Goal: Navigation & Orientation: Understand site structure

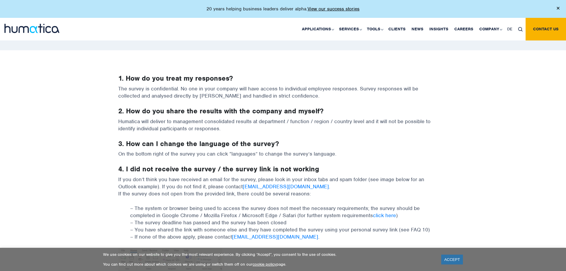
scroll to position [59, 0]
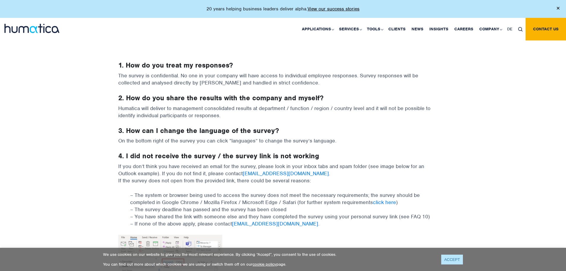
click at [449, 259] on link "ACCEPT" at bounding box center [452, 259] width 22 height 10
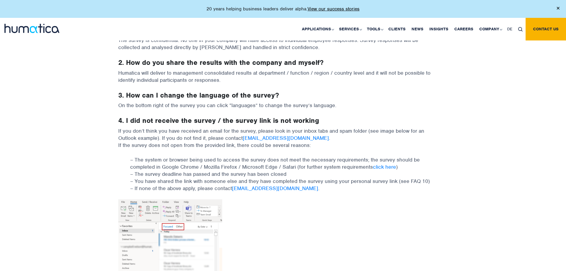
scroll to position [0, 0]
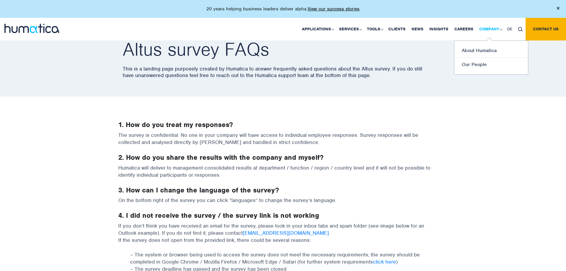
click at [484, 28] on link "Company" at bounding box center [490, 29] width 28 height 23
click at [484, 48] on link "About Humatica" at bounding box center [491, 51] width 74 height 14
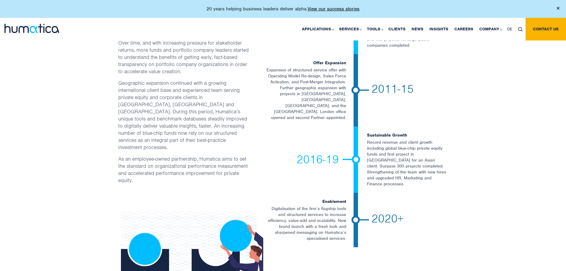
scroll to position [1010, 0]
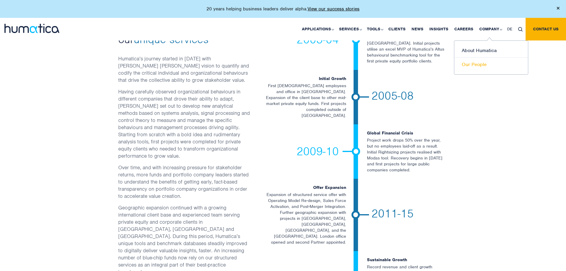
click at [485, 64] on link "Our People" at bounding box center [491, 65] width 74 height 14
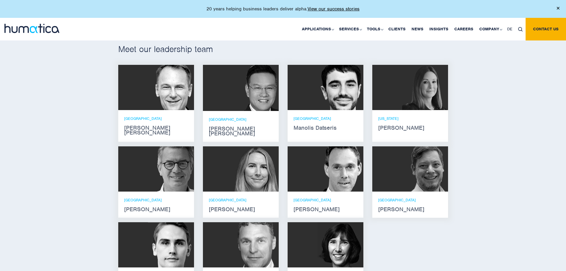
scroll to position [178, 0]
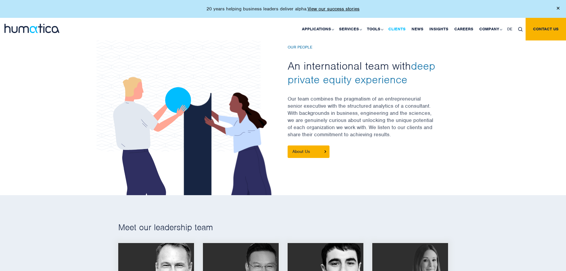
click at [397, 28] on link "Clients" at bounding box center [396, 29] width 23 height 23
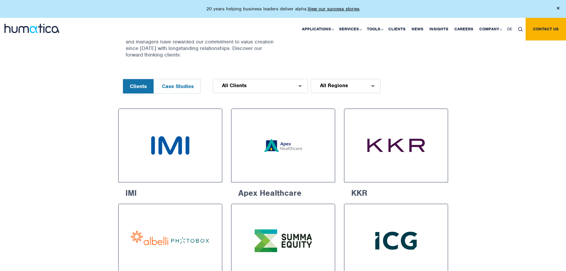
scroll to position [238, 0]
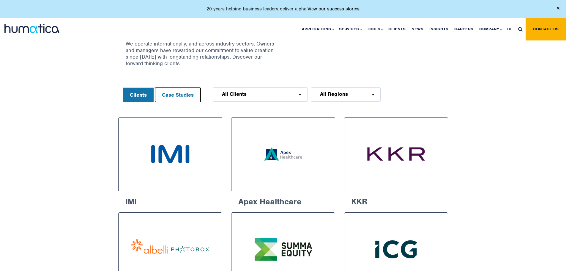
click at [181, 97] on button "Case Studies" at bounding box center [177, 95] width 45 height 14
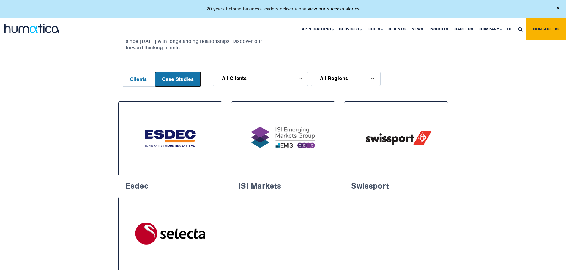
scroll to position [208, 0]
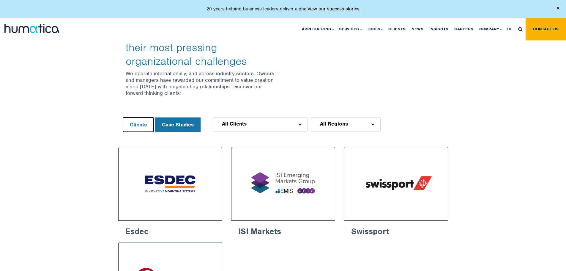
click at [148, 120] on button "Clients" at bounding box center [138, 124] width 31 height 14
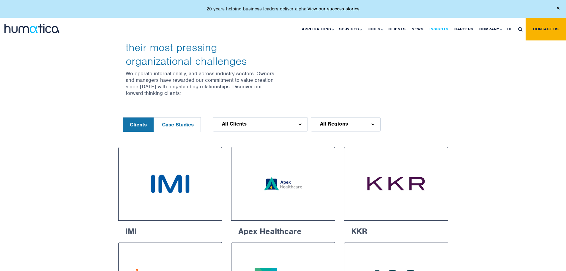
click at [446, 30] on link "Insights" at bounding box center [438, 29] width 25 height 23
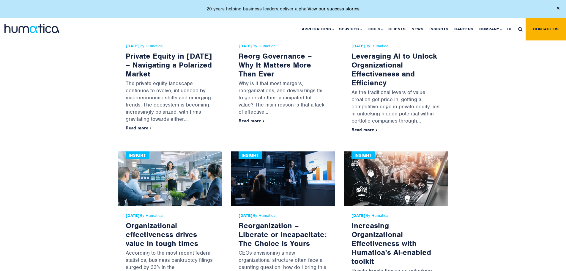
scroll to position [772, 0]
